Goal: Task Accomplishment & Management: Use online tool/utility

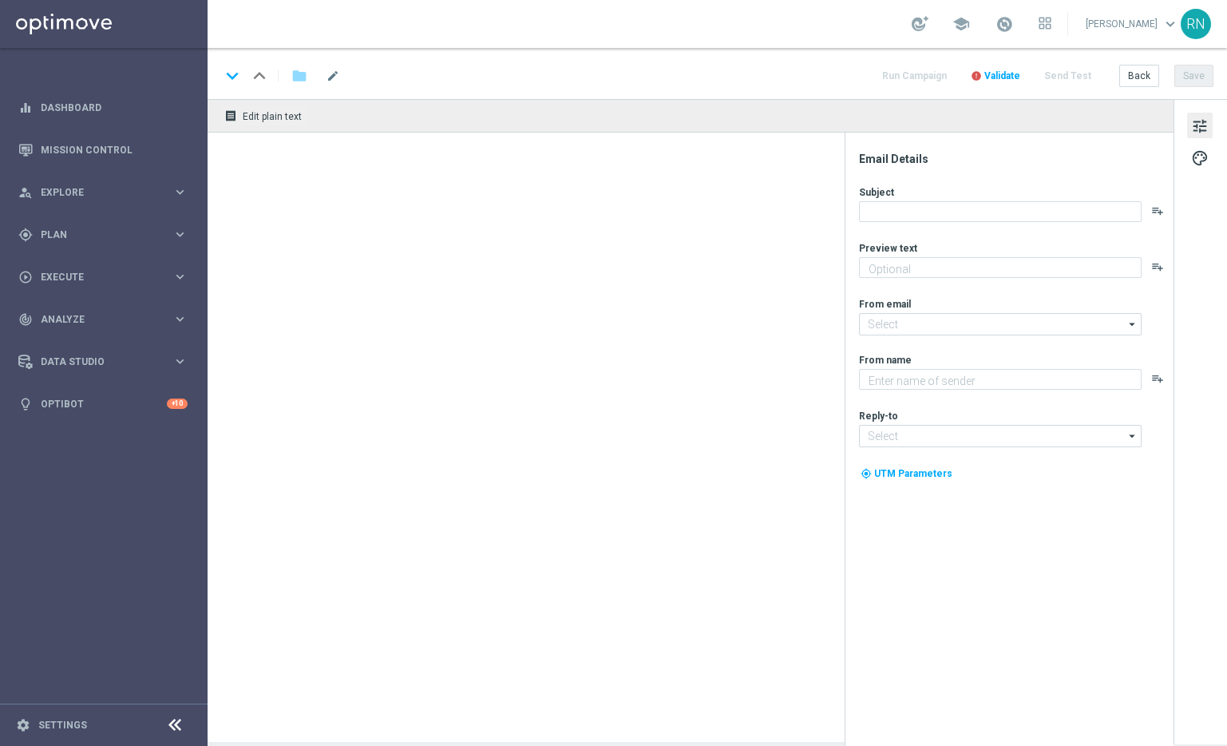
type textarea "Alle Infos zur El Gordo Weihnachtslotterie für dich."
type textarea "Millionaires' Club"
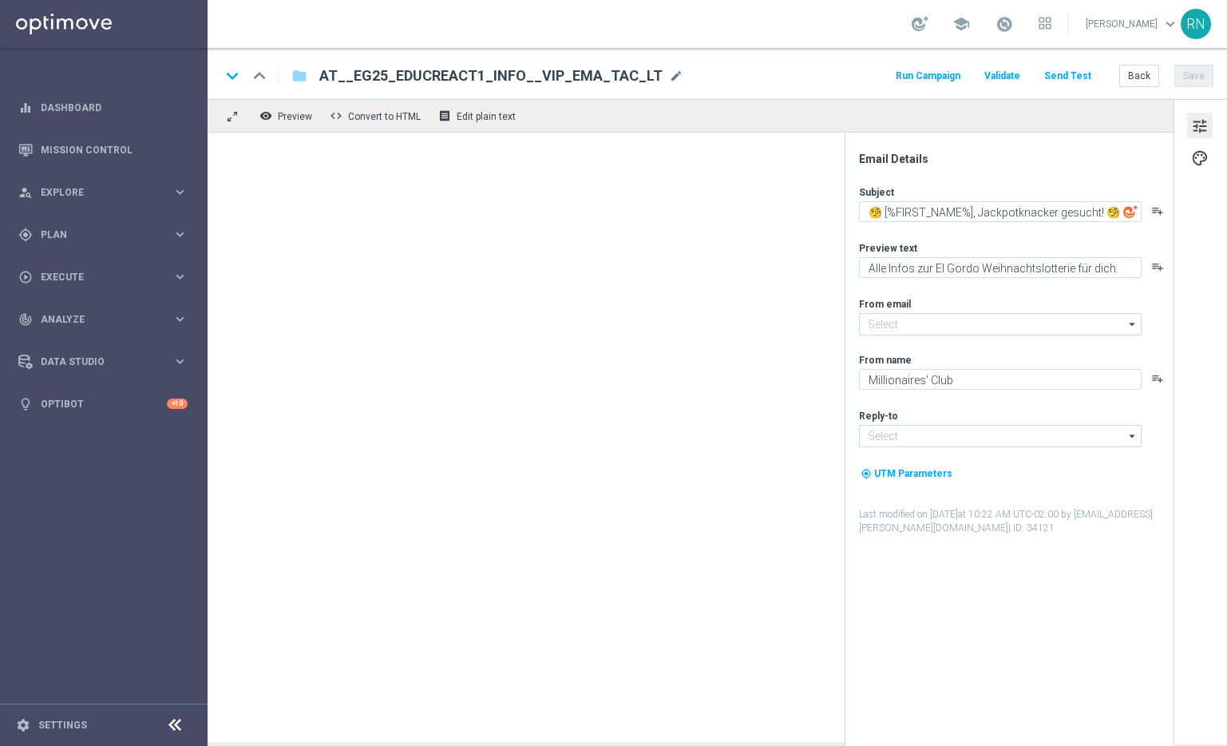
type input "[EMAIL_ADDRESS][DOMAIN_NAME]"
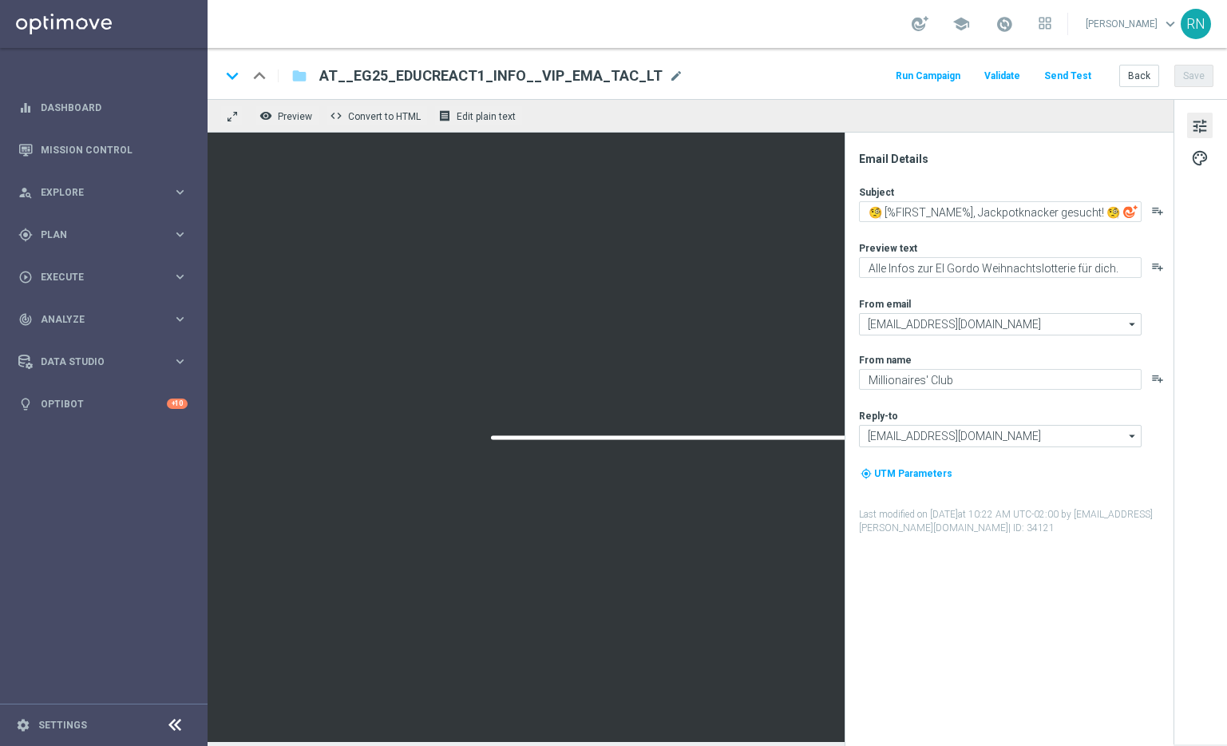
click at [763, 81] on div "keyboard_arrow_down keyboard_arrow_up folder AT__EG25_EDUCREACT1_INFO__VIP_EMA_…" at bounding box center [716, 75] width 993 height 21
click at [1082, 73] on button "Send Test" at bounding box center [1068, 76] width 52 height 22
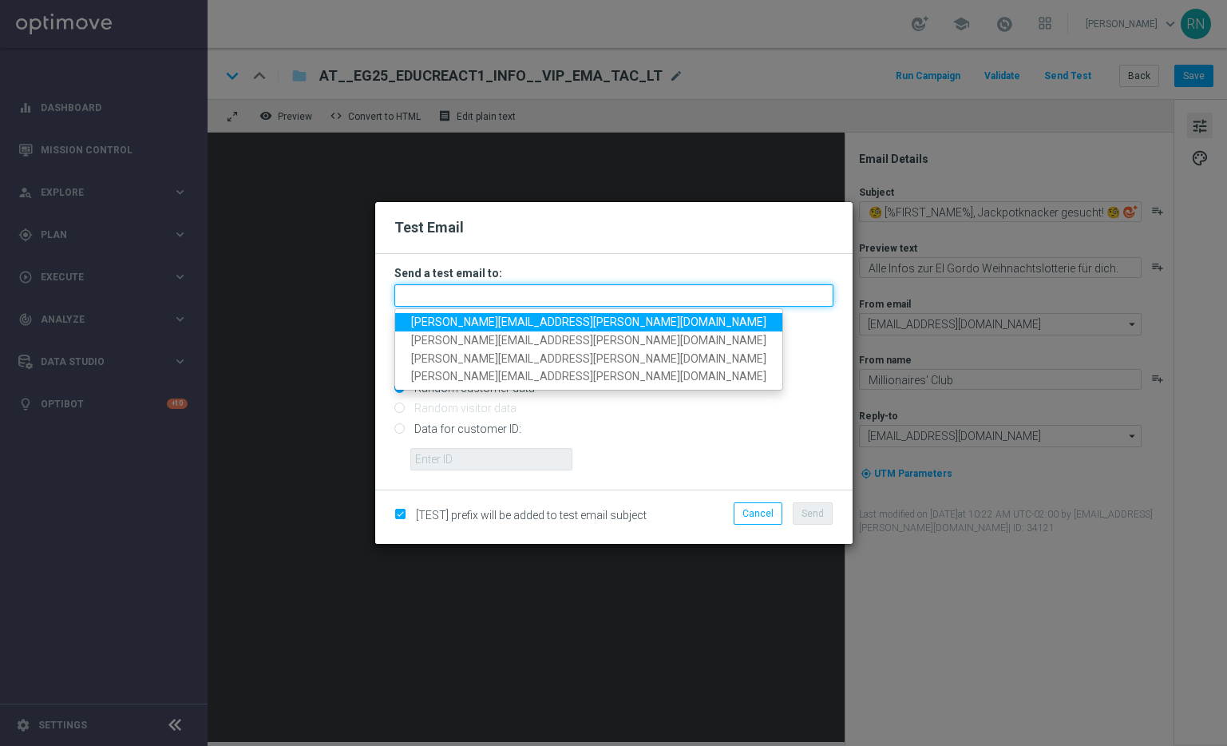
click at [472, 290] on input "text" at bounding box center [613, 295] width 439 height 22
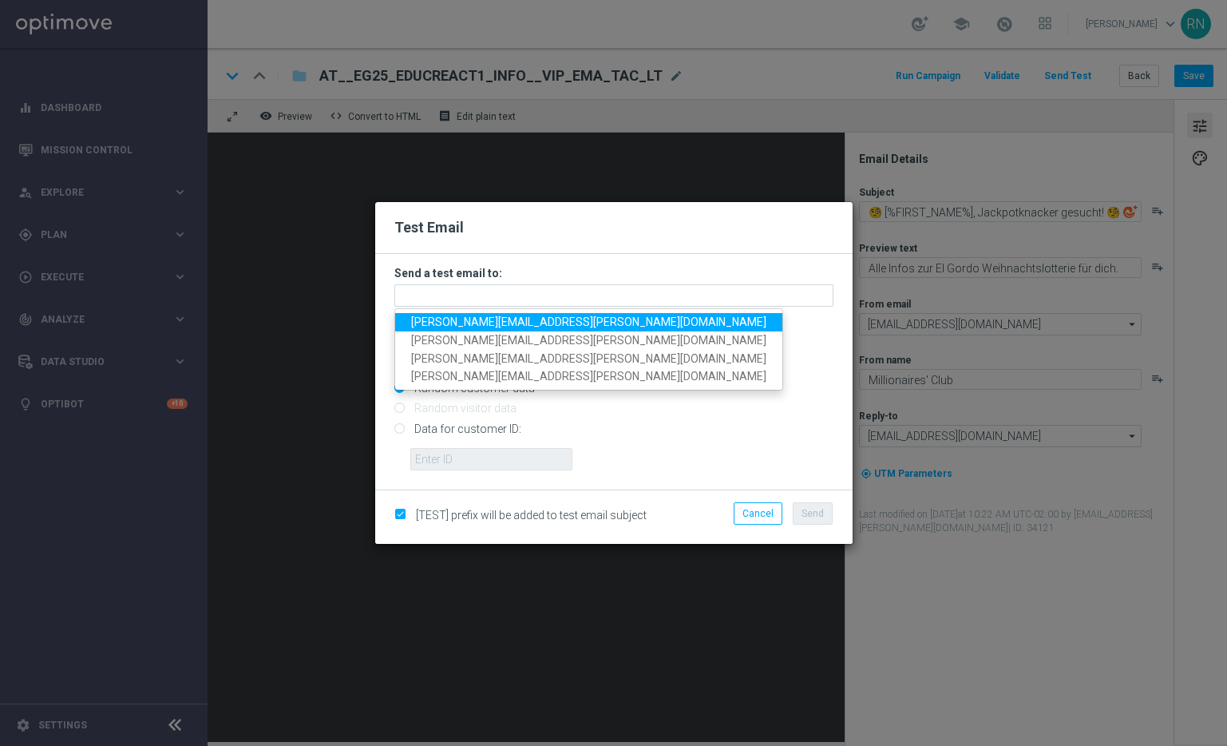
click at [481, 326] on span "[PERSON_NAME][EMAIL_ADDRESS][PERSON_NAME][DOMAIN_NAME]" at bounding box center [588, 321] width 355 height 13
type input "[PERSON_NAME][EMAIL_ADDRESS][PERSON_NAME][DOMAIN_NAME]"
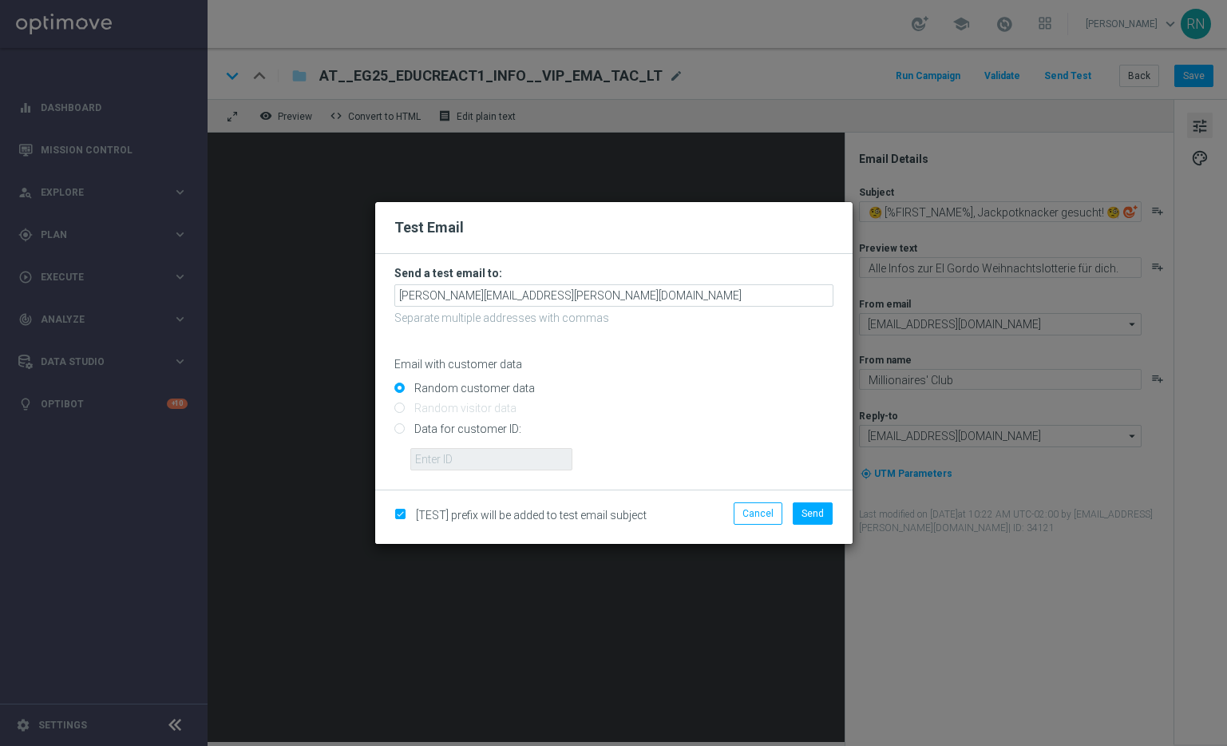
click at [422, 430] on input "Data for customer ID:" at bounding box center [613, 435] width 439 height 22
radio input "true"
click at [500, 458] on input "text" at bounding box center [491, 459] width 162 height 22
paste input "224105369"
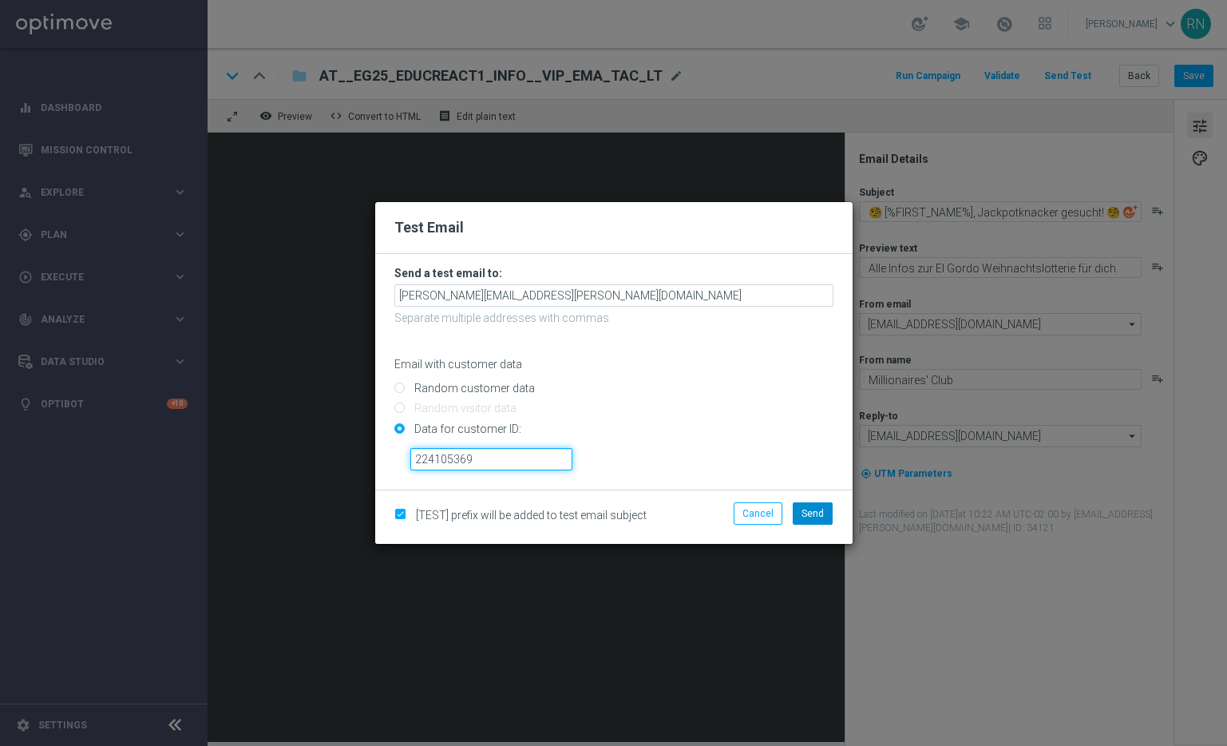
type input "224105369"
click at [816, 509] on span "Send" at bounding box center [813, 513] width 22 height 11
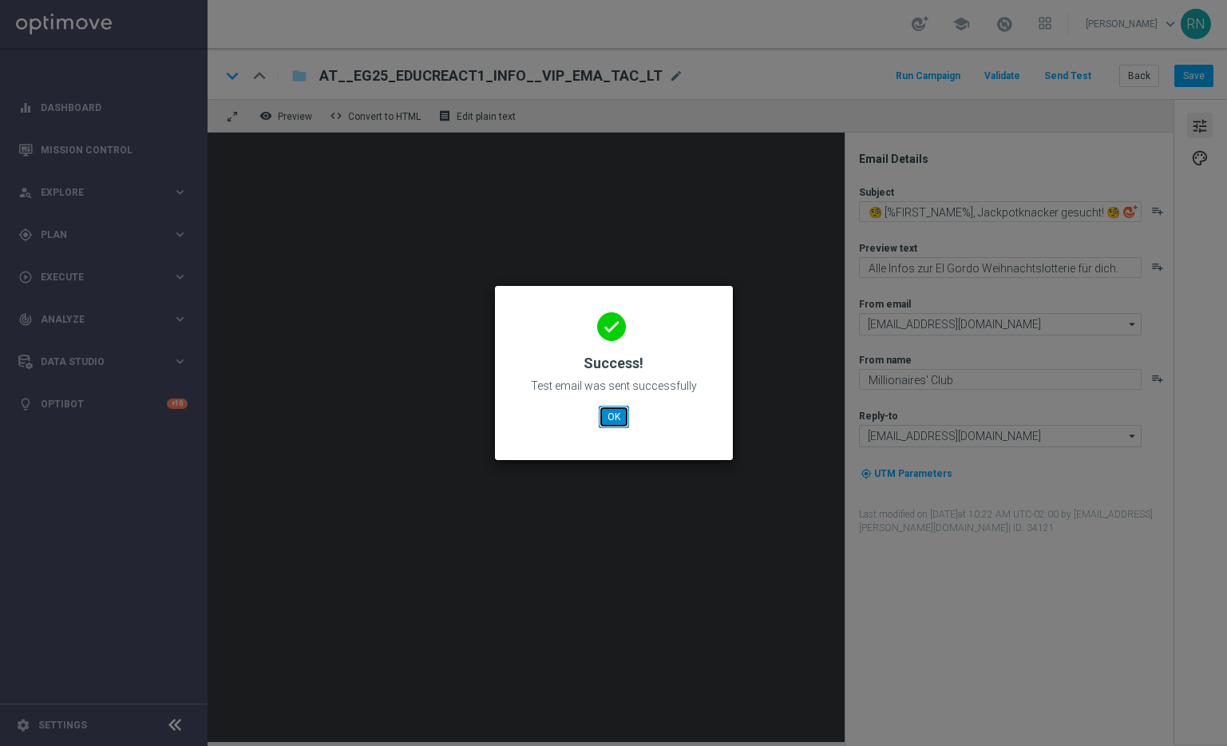
click at [608, 411] on button "OK" at bounding box center [614, 417] width 30 height 22
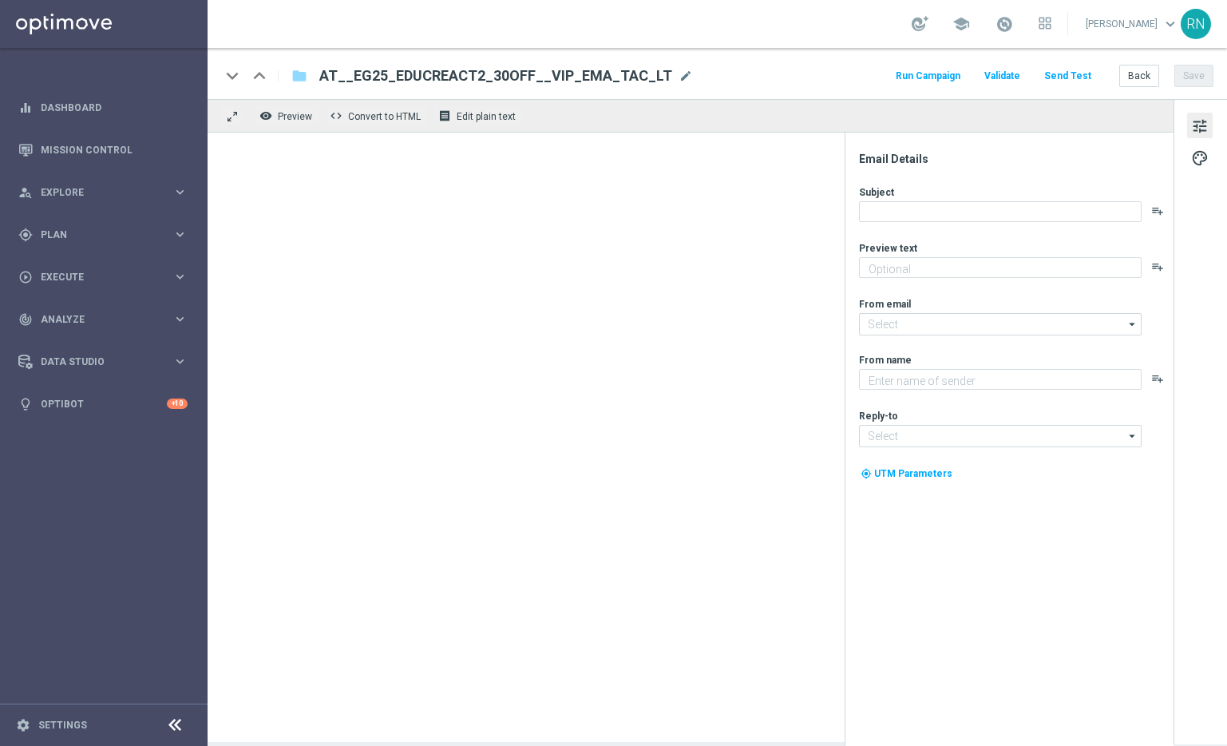
type textarea "Heute 30 % Rabatt auf dein Los"
type input "[EMAIL_ADDRESS][DOMAIN_NAME]"
type textarea "Millionaires' Club"
type input "[EMAIL_ADDRESS][DOMAIN_NAME]"
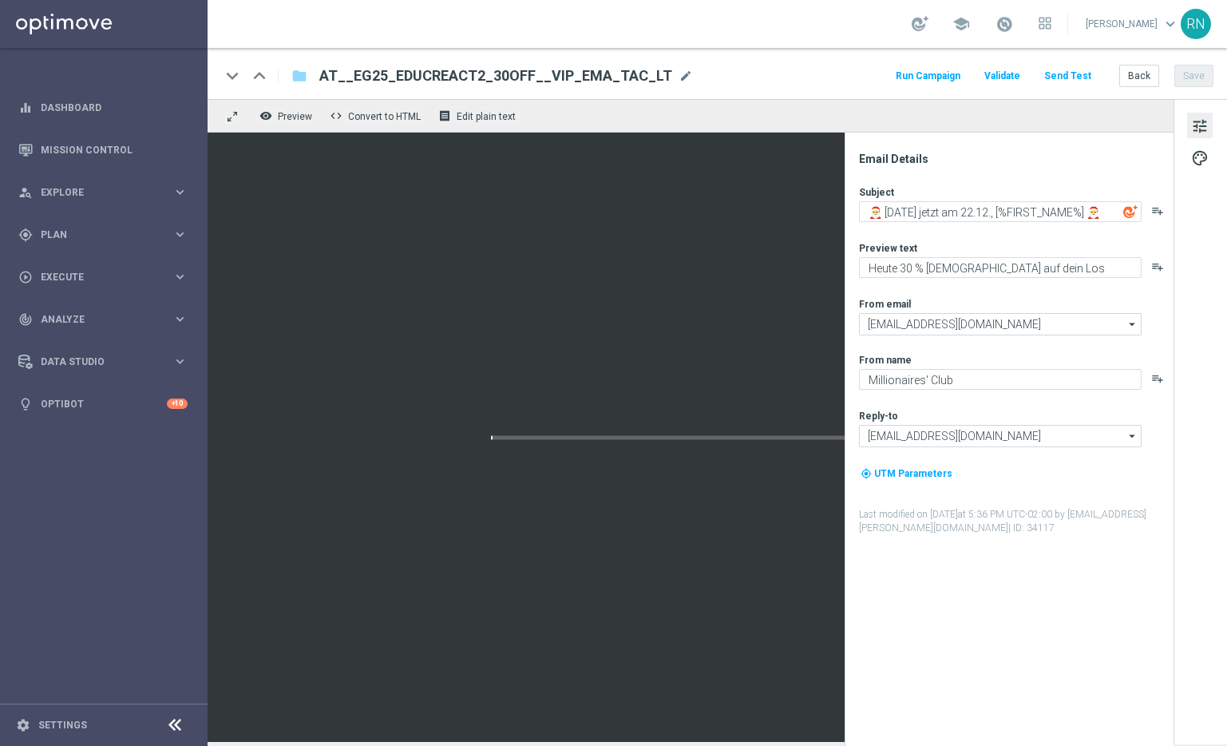
click at [831, 26] on div "school [PERSON_NAME] keyboard_arrow_down RN" at bounding box center [718, 24] width 1020 height 48
click at [1088, 75] on button "Send Test" at bounding box center [1068, 76] width 52 height 22
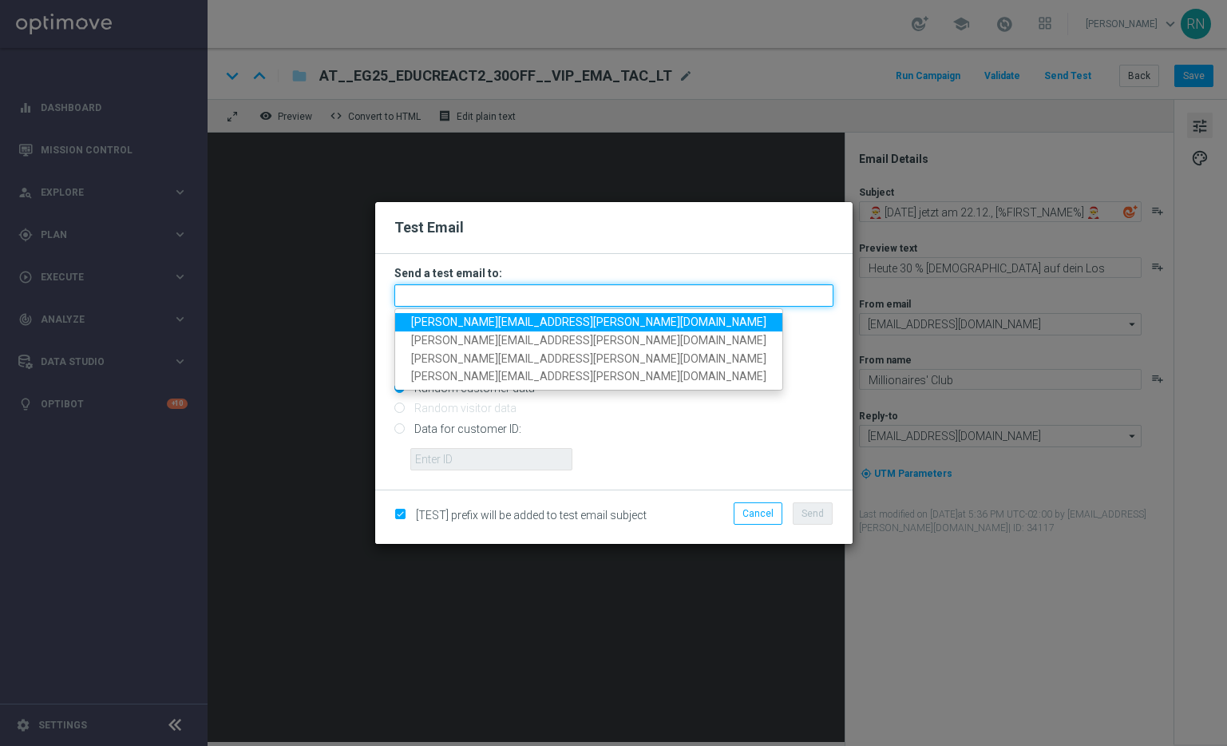
click at [476, 296] on input "text" at bounding box center [613, 295] width 439 height 22
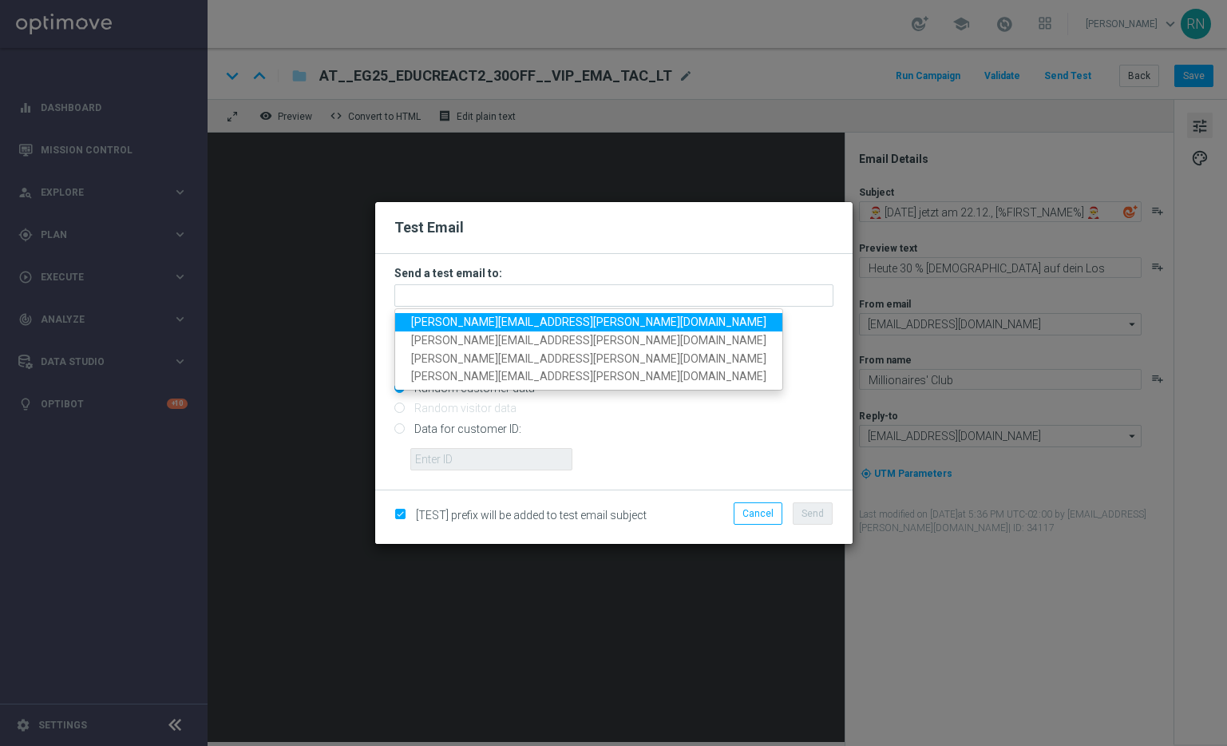
click at [499, 323] on span "[PERSON_NAME][EMAIL_ADDRESS][PERSON_NAME][DOMAIN_NAME]" at bounding box center [588, 321] width 355 height 13
type input "[PERSON_NAME][EMAIL_ADDRESS][PERSON_NAME][DOMAIN_NAME]"
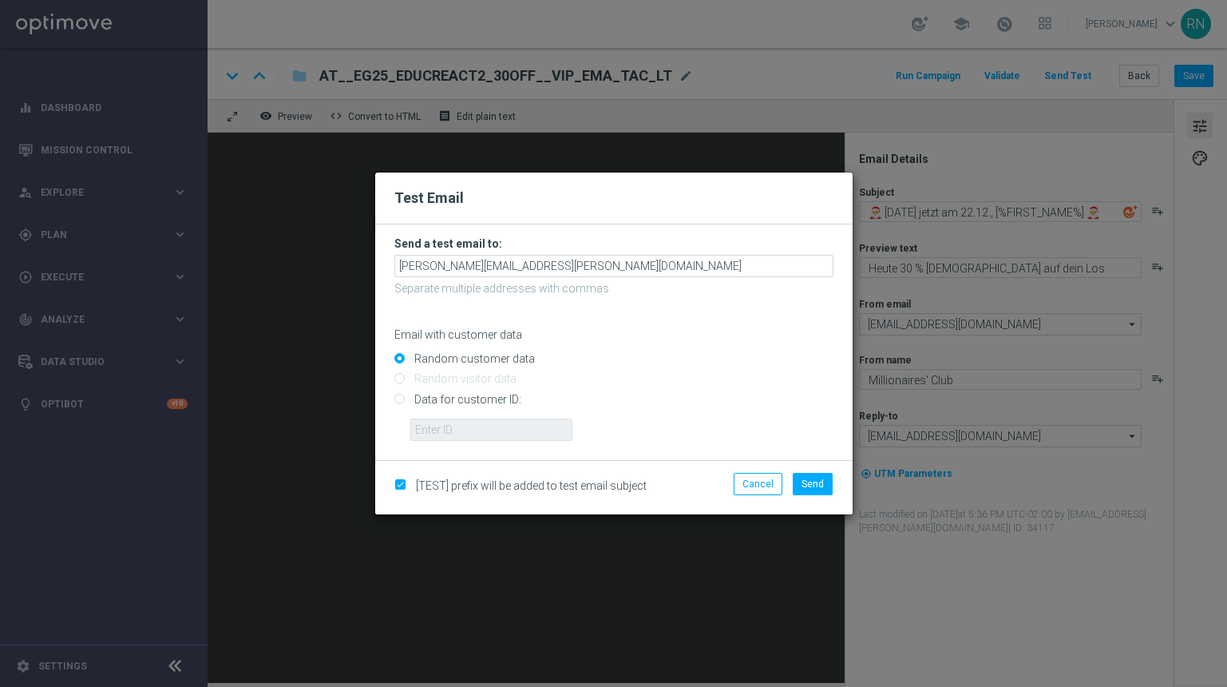
click at [431, 400] on input "Data for customer ID:" at bounding box center [613, 405] width 439 height 22
radio input "true"
click at [480, 427] on input "text" at bounding box center [491, 429] width 162 height 22
paste input "224105369"
type input "224105369"
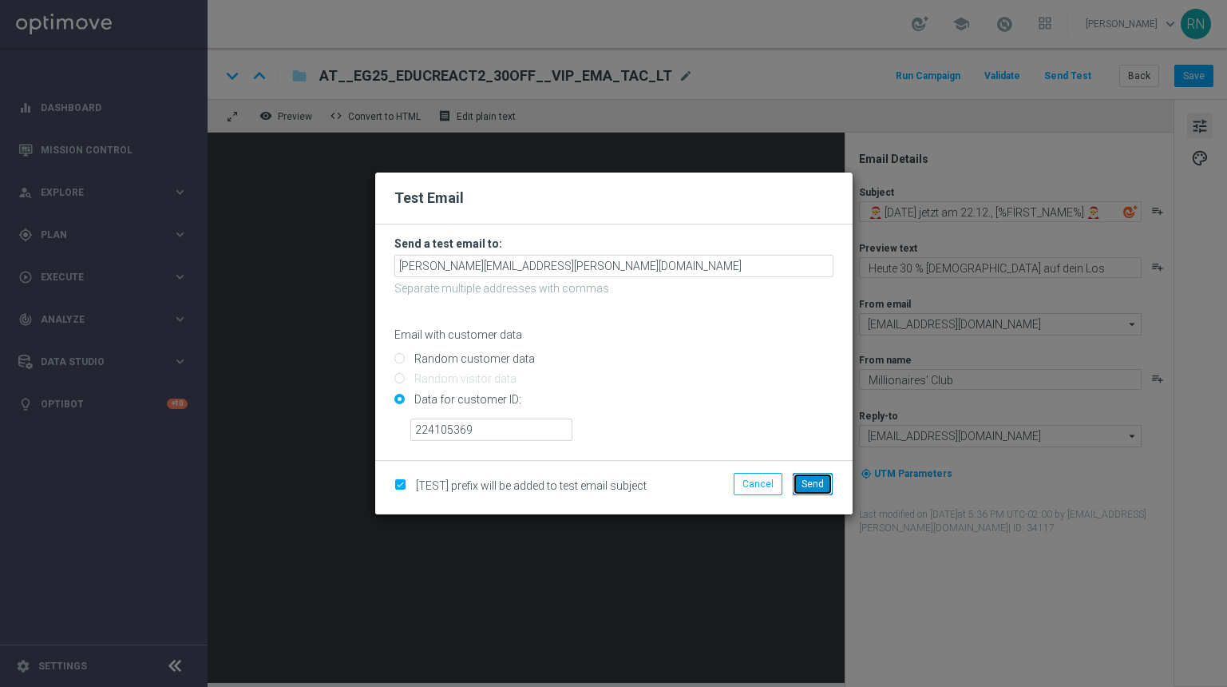
click at [817, 482] on span "Send" at bounding box center [813, 483] width 22 height 11
click at [805, 483] on span "Send" at bounding box center [813, 483] width 22 height 11
click at [810, 484] on span "Send" at bounding box center [813, 483] width 22 height 11
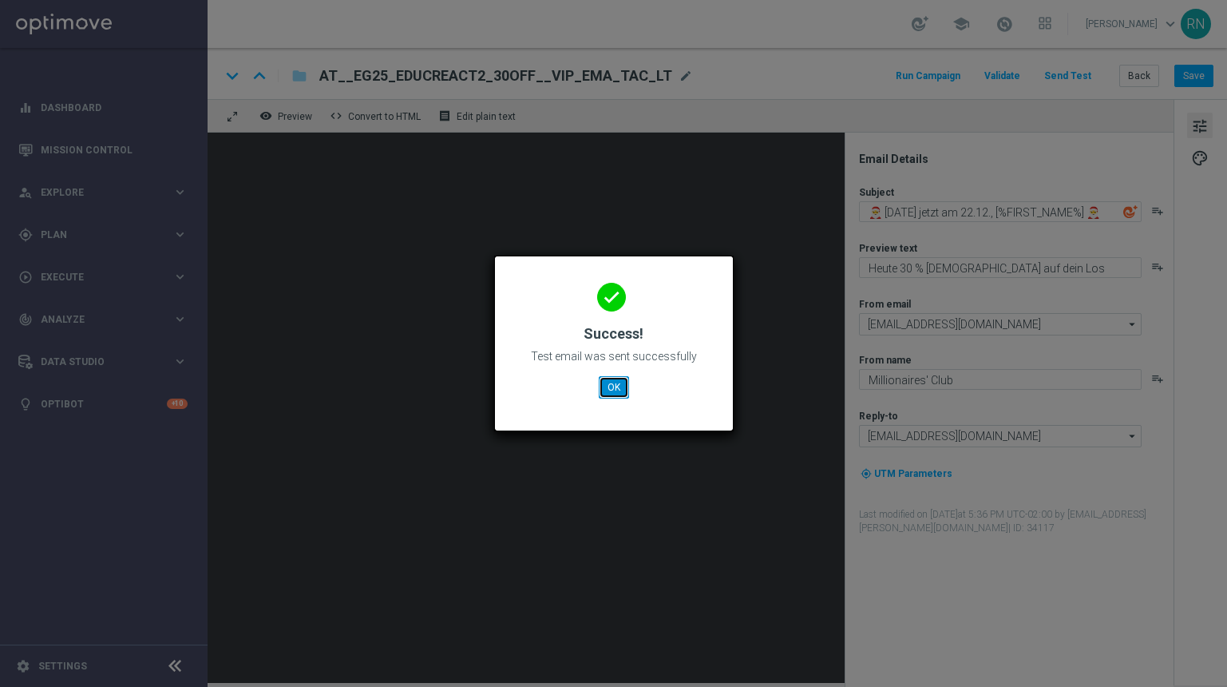
click at [616, 390] on button "OK" at bounding box center [614, 387] width 30 height 22
click at [615, 386] on button "OK" at bounding box center [614, 387] width 30 height 22
click at [616, 384] on button "OK" at bounding box center [614, 387] width 30 height 22
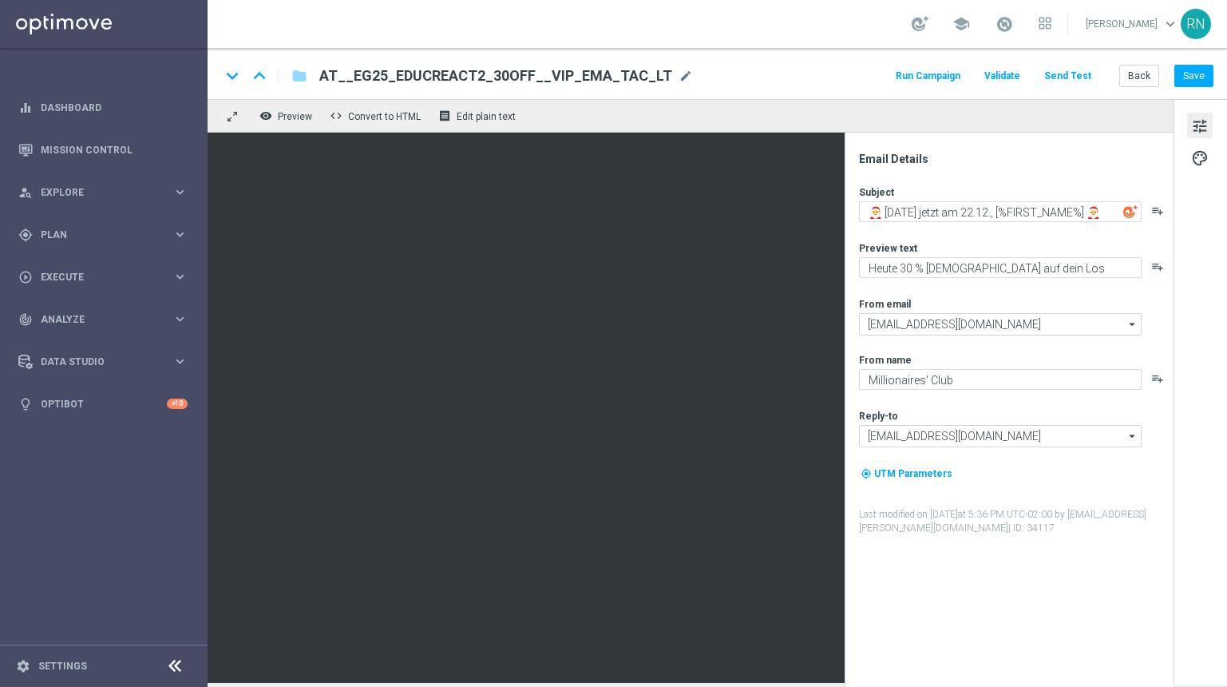
click at [990, 160] on div "Email Details" at bounding box center [1015, 159] width 313 height 14
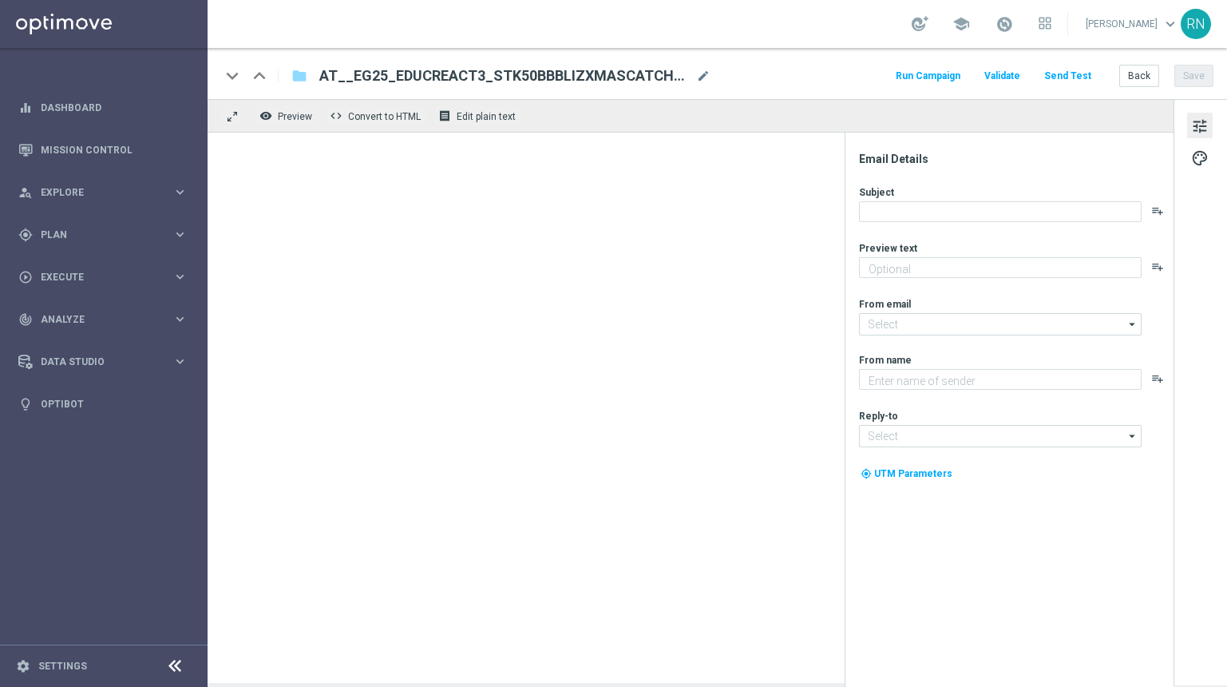
type textarea "So einfach geht's: Dein GRATISLOS für El Gordo"
type input "[EMAIL_ADDRESS][DOMAIN_NAME]"
type textarea "Millionaires' Club"
type input "[EMAIL_ADDRESS][DOMAIN_NAME]"
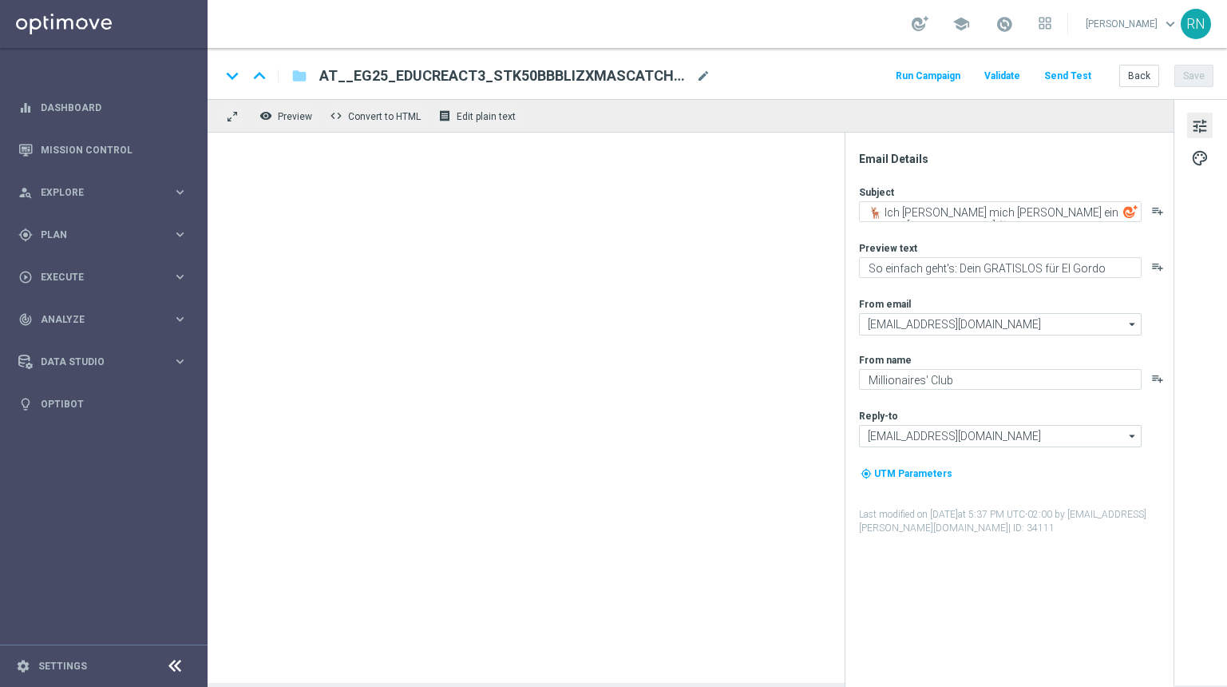
click at [858, 26] on div "school Ronny Niemann keyboard_arrow_down RN" at bounding box center [718, 24] width 1020 height 48
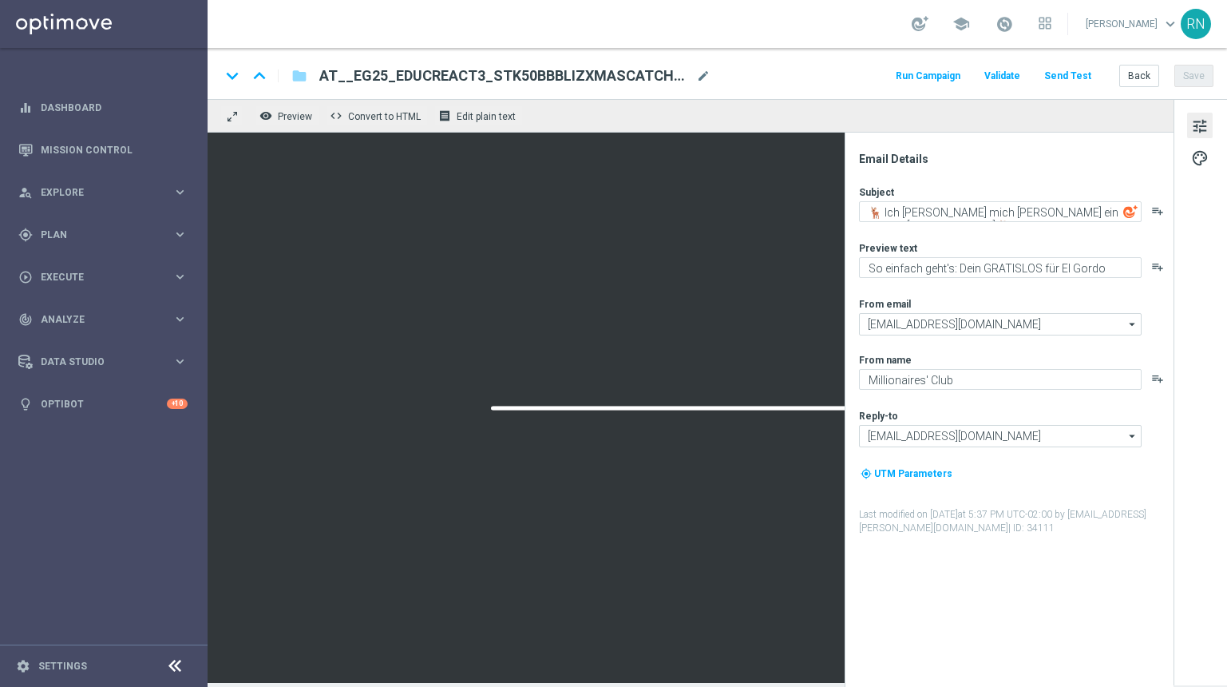
click at [1076, 73] on button "Send Test" at bounding box center [1068, 76] width 52 height 22
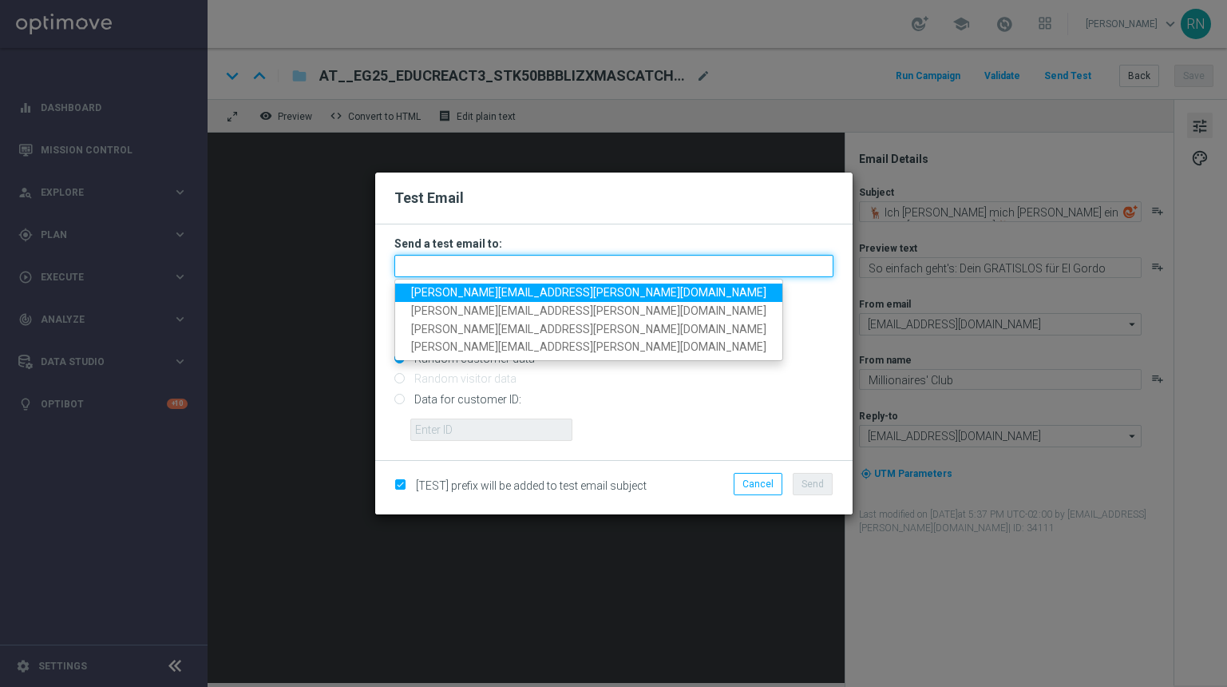
click at [490, 263] on input "text" at bounding box center [613, 266] width 439 height 22
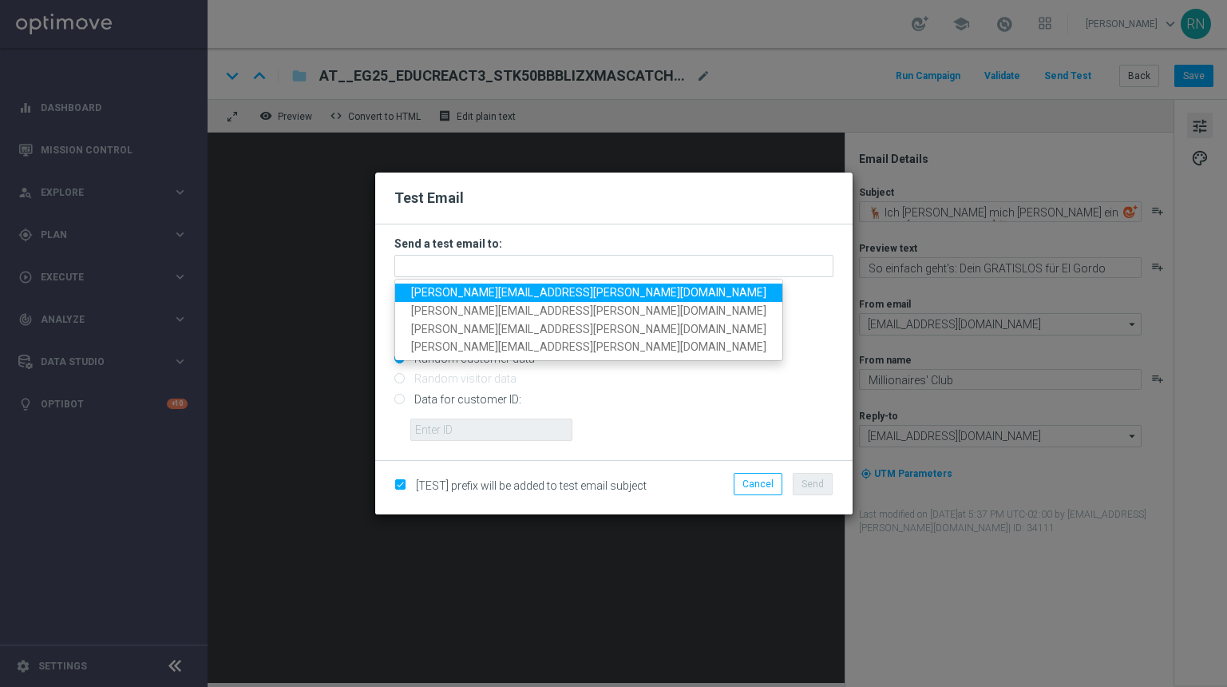
click at [498, 287] on span "[PERSON_NAME][EMAIL_ADDRESS][PERSON_NAME][DOMAIN_NAME]" at bounding box center [588, 292] width 355 height 13
type input "[PERSON_NAME][EMAIL_ADDRESS][PERSON_NAME][DOMAIN_NAME]"
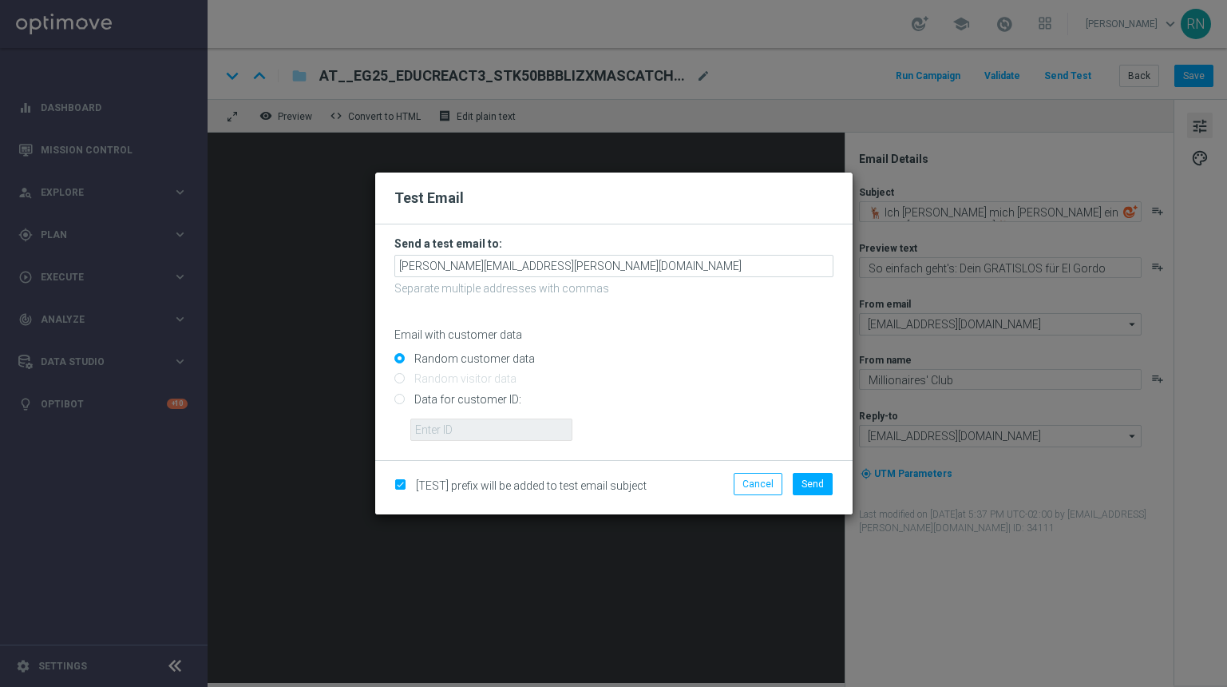
click at [447, 398] on input "Data for customer ID:" at bounding box center [613, 405] width 439 height 22
radio input "true"
click at [482, 426] on input "text" at bounding box center [491, 429] width 162 height 22
paste input "224105369"
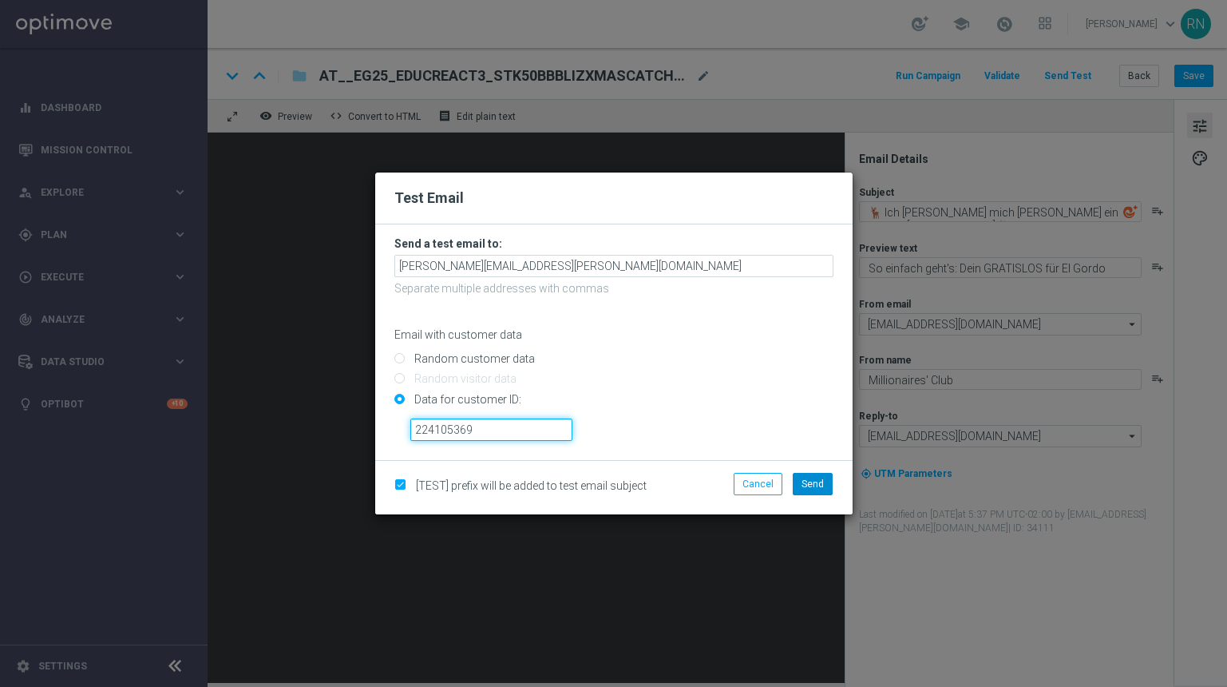
type input "224105369"
click at [815, 484] on span "Send" at bounding box center [813, 483] width 22 height 11
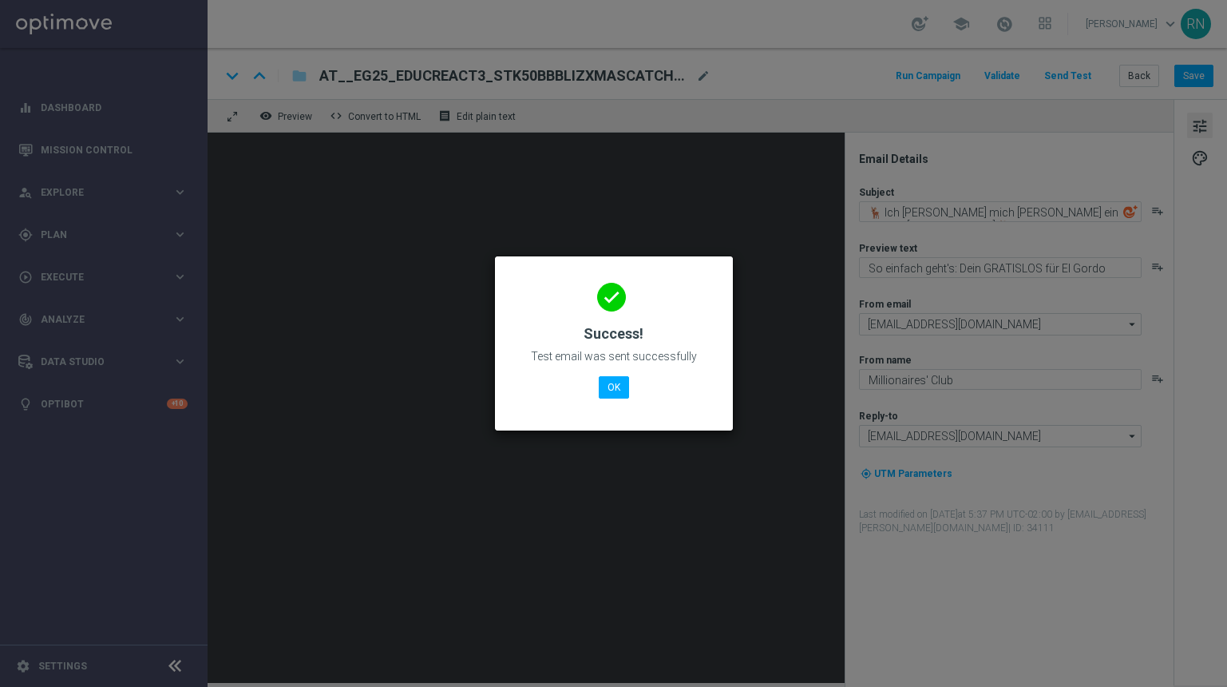
click at [596, 382] on div "done Success! Test email was sent successfully OK" at bounding box center [614, 340] width 200 height 139
click at [608, 383] on button "OK" at bounding box center [614, 387] width 30 height 22
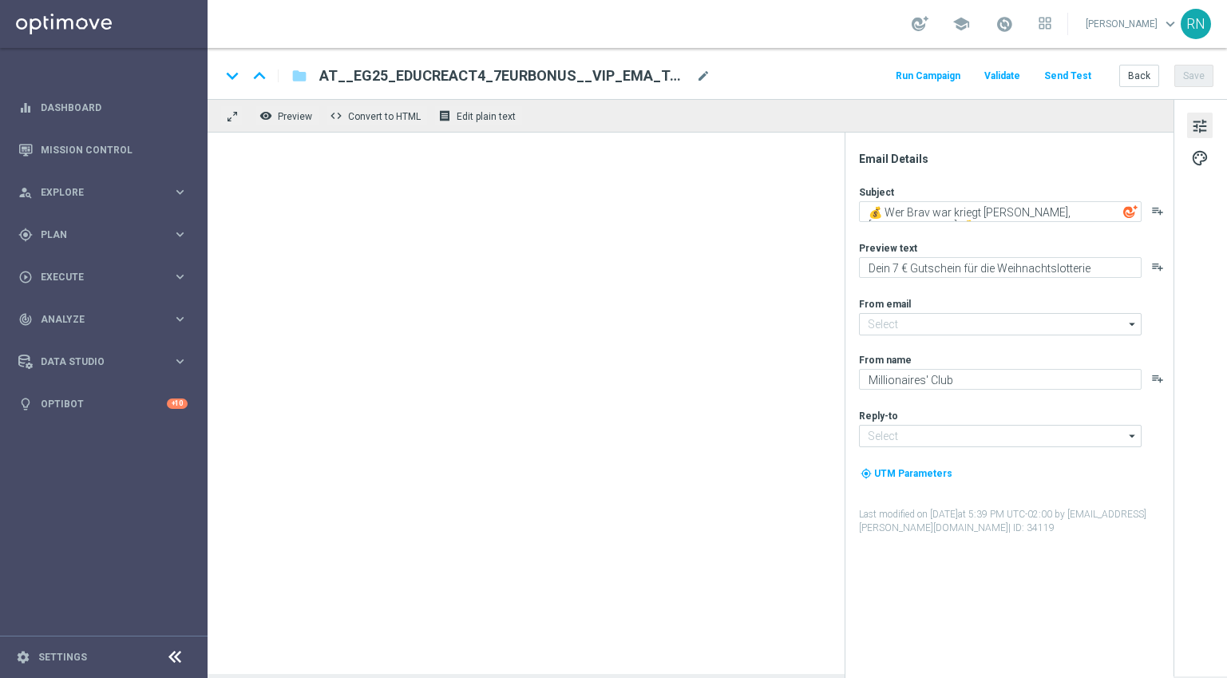
type input "[EMAIL_ADDRESS][DOMAIN_NAME]"
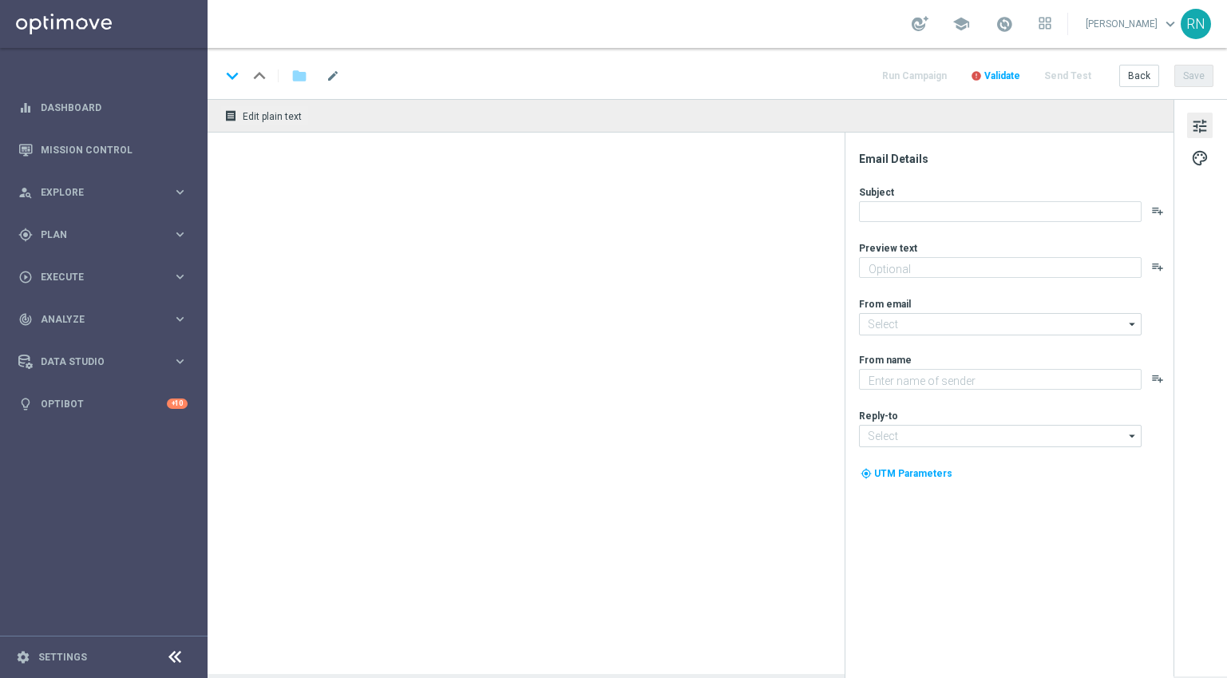
type textarea "Dein 7 € Gutschein für die Weihnachtslotterie"
type textarea "Millionaires' Club"
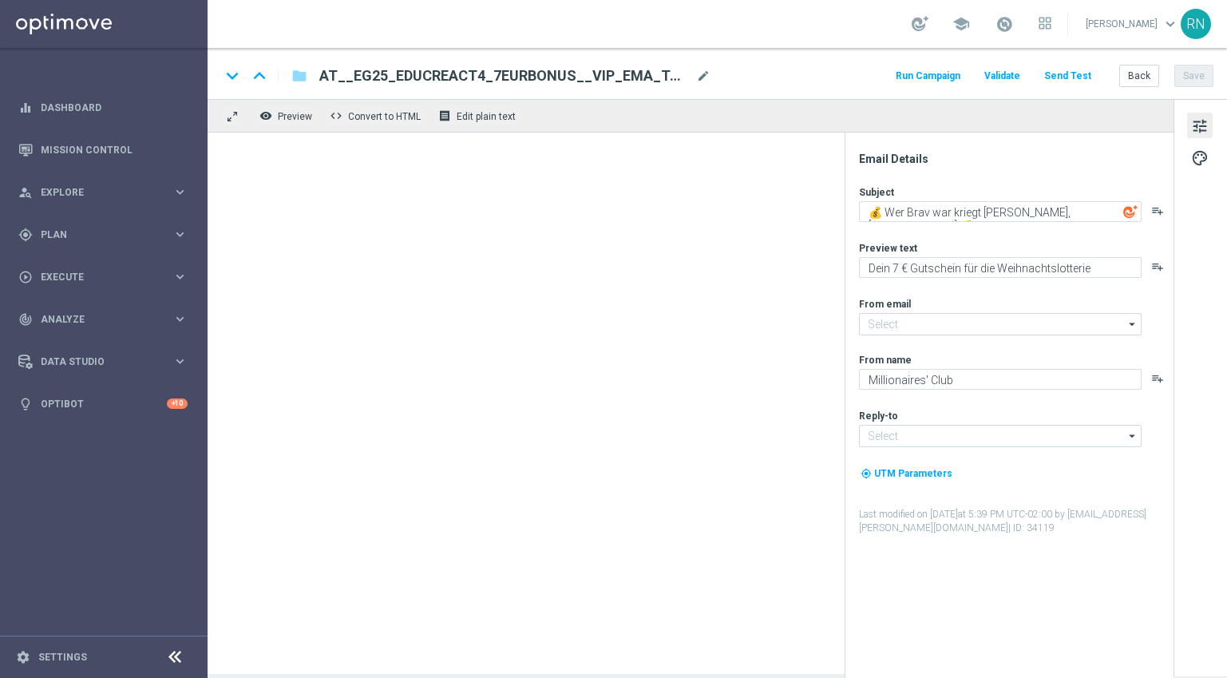
type input "[EMAIL_ADDRESS][DOMAIN_NAME]"
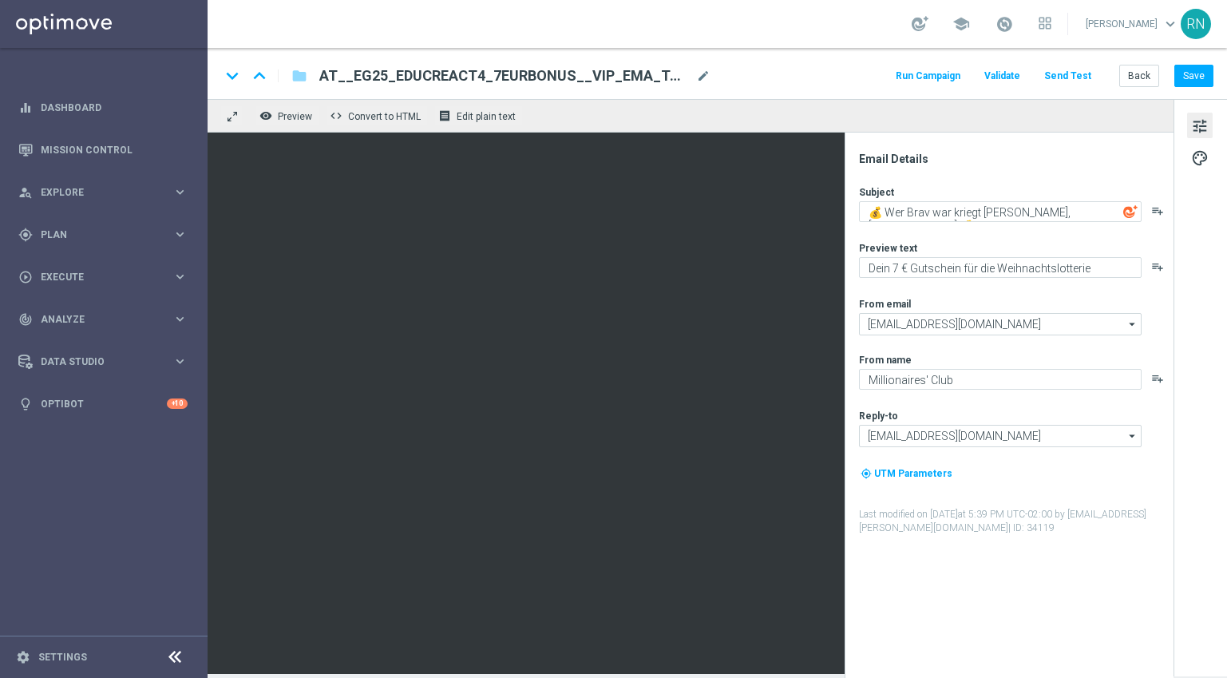
click at [1064, 73] on button "Send Test" at bounding box center [1068, 76] width 52 height 22
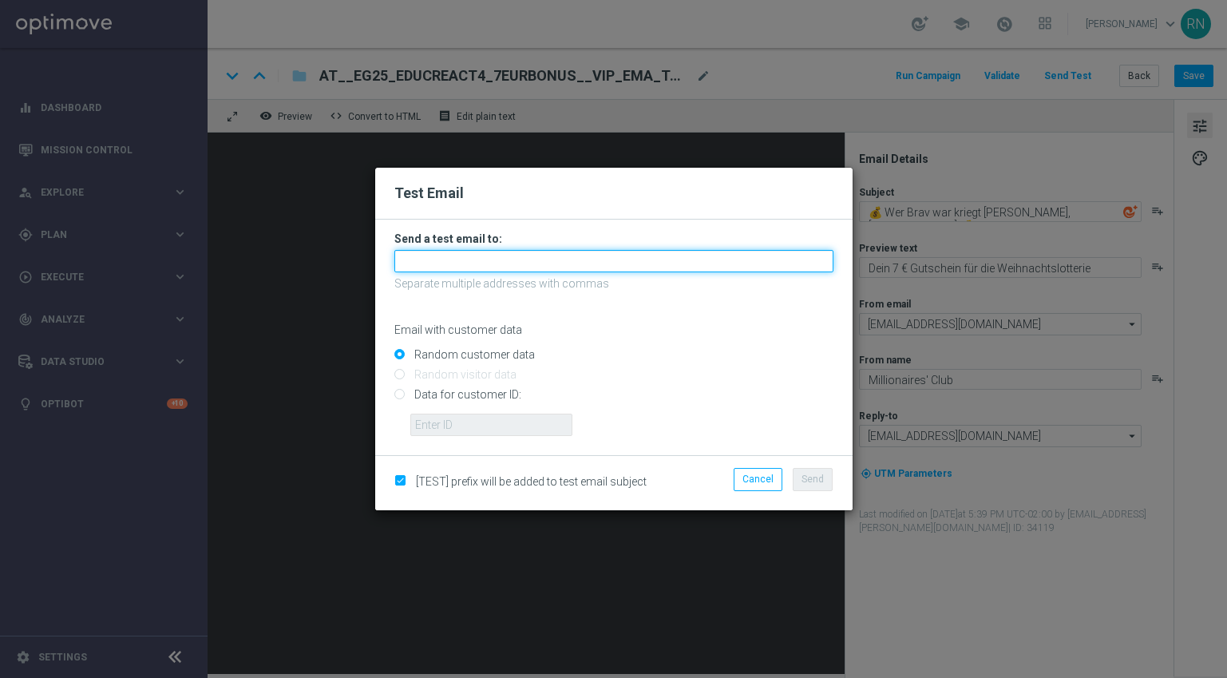
click at [462, 270] on input "text" at bounding box center [613, 261] width 439 height 22
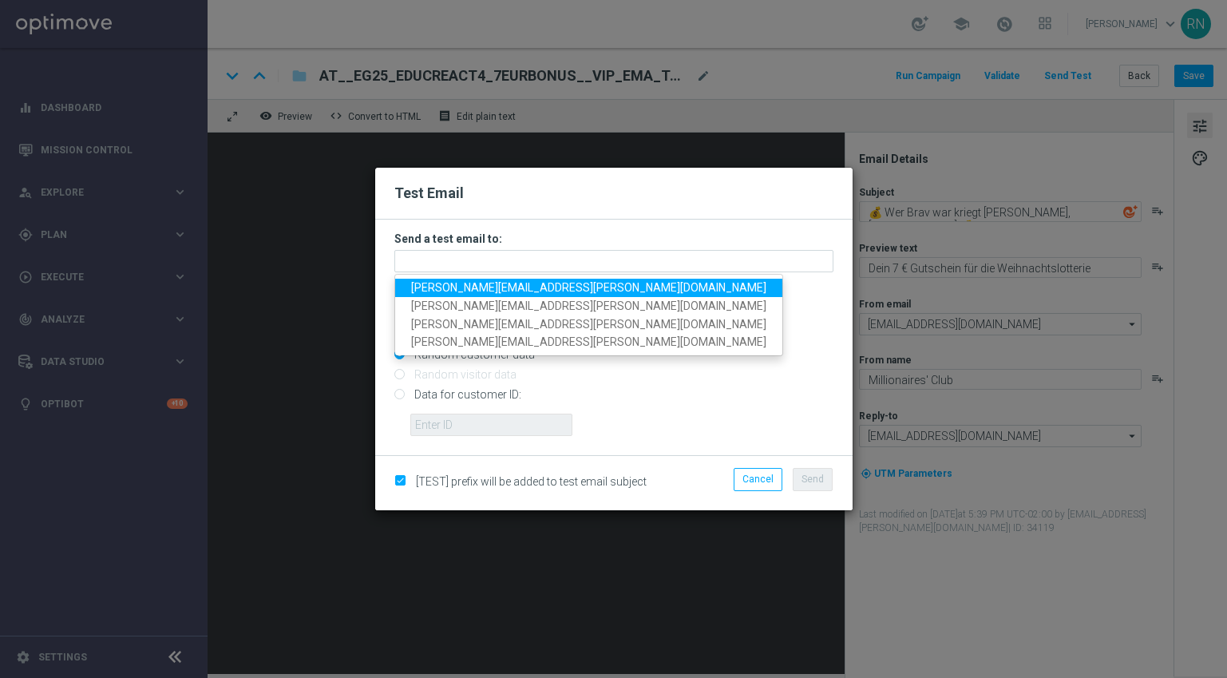
click at [497, 287] on span "[PERSON_NAME][EMAIL_ADDRESS][PERSON_NAME][DOMAIN_NAME]" at bounding box center [588, 287] width 355 height 13
type input "[PERSON_NAME][EMAIL_ADDRESS][PERSON_NAME][DOMAIN_NAME]"
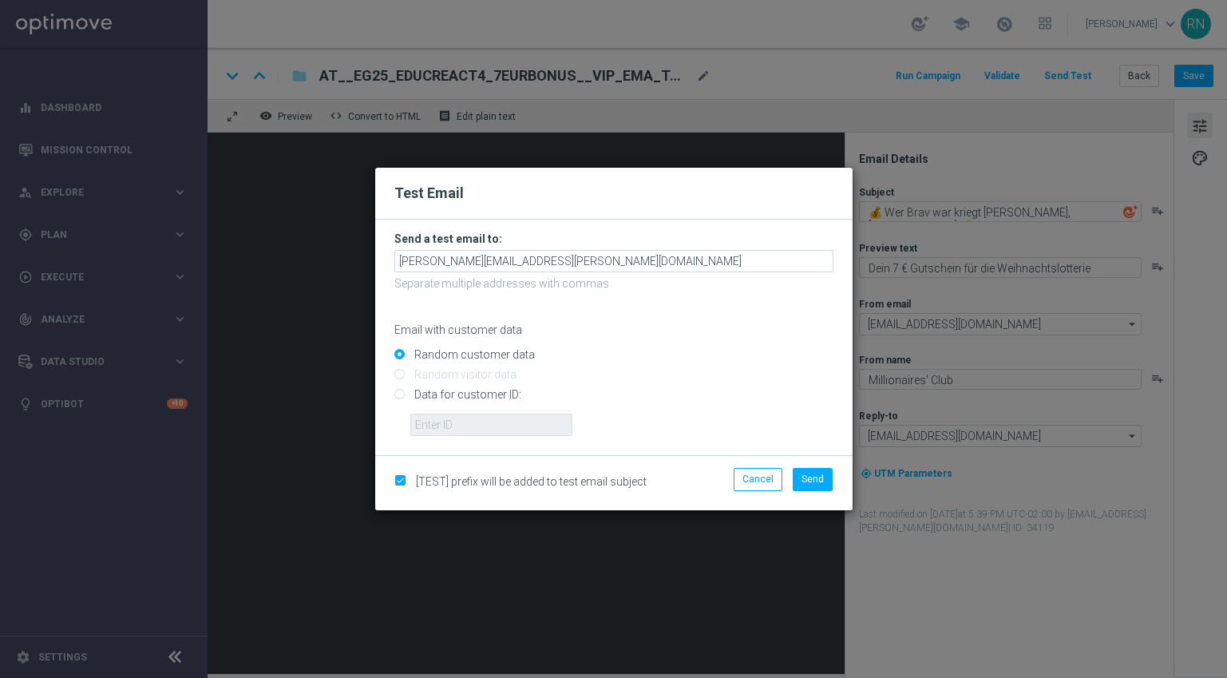
click at [409, 393] on input "Data for customer ID:" at bounding box center [613, 401] width 439 height 22
radio input "true"
click at [501, 426] on input "text" at bounding box center [491, 425] width 162 height 22
paste input "224105369"
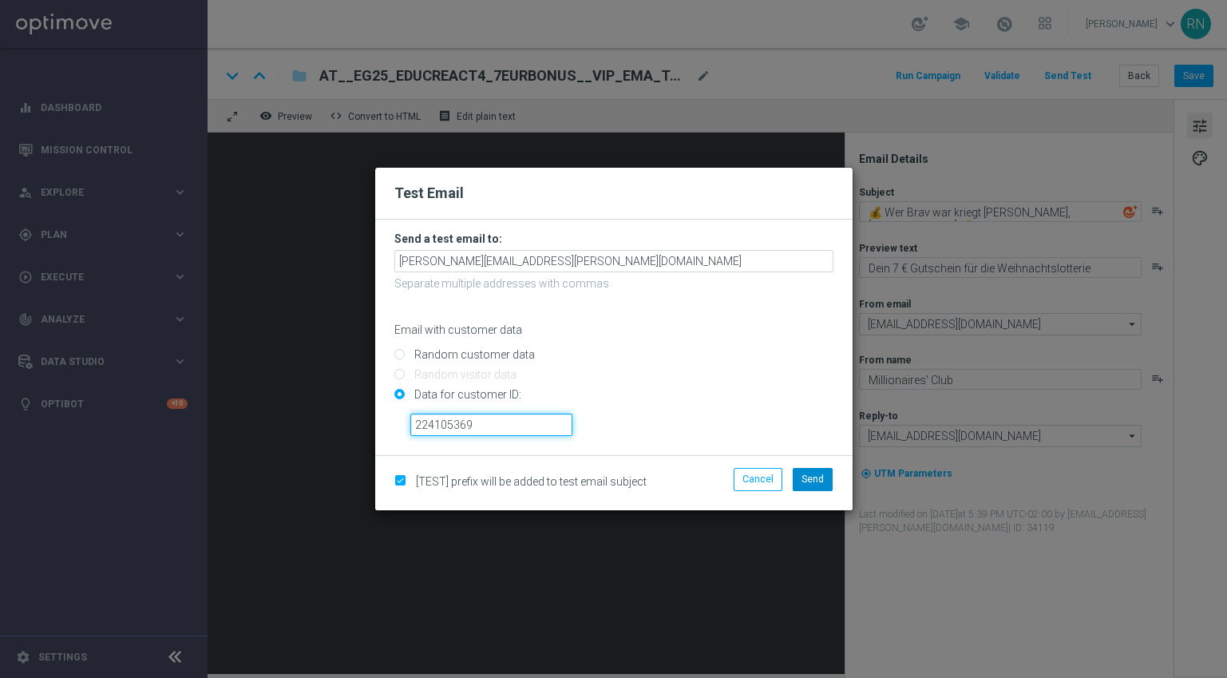
type input "224105369"
click at [804, 477] on span "Send" at bounding box center [813, 478] width 22 height 11
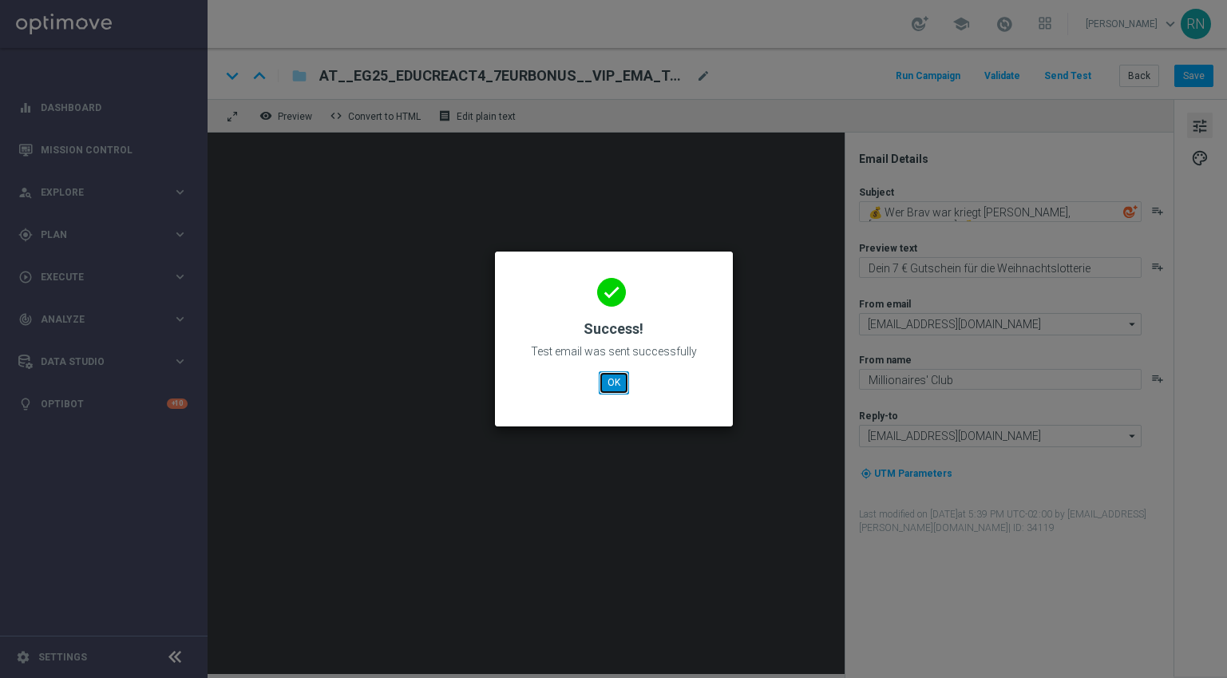
click at [611, 385] on button "OK" at bounding box center [614, 382] width 30 height 22
